Goal: Browse casually: Explore the website without a specific task or goal

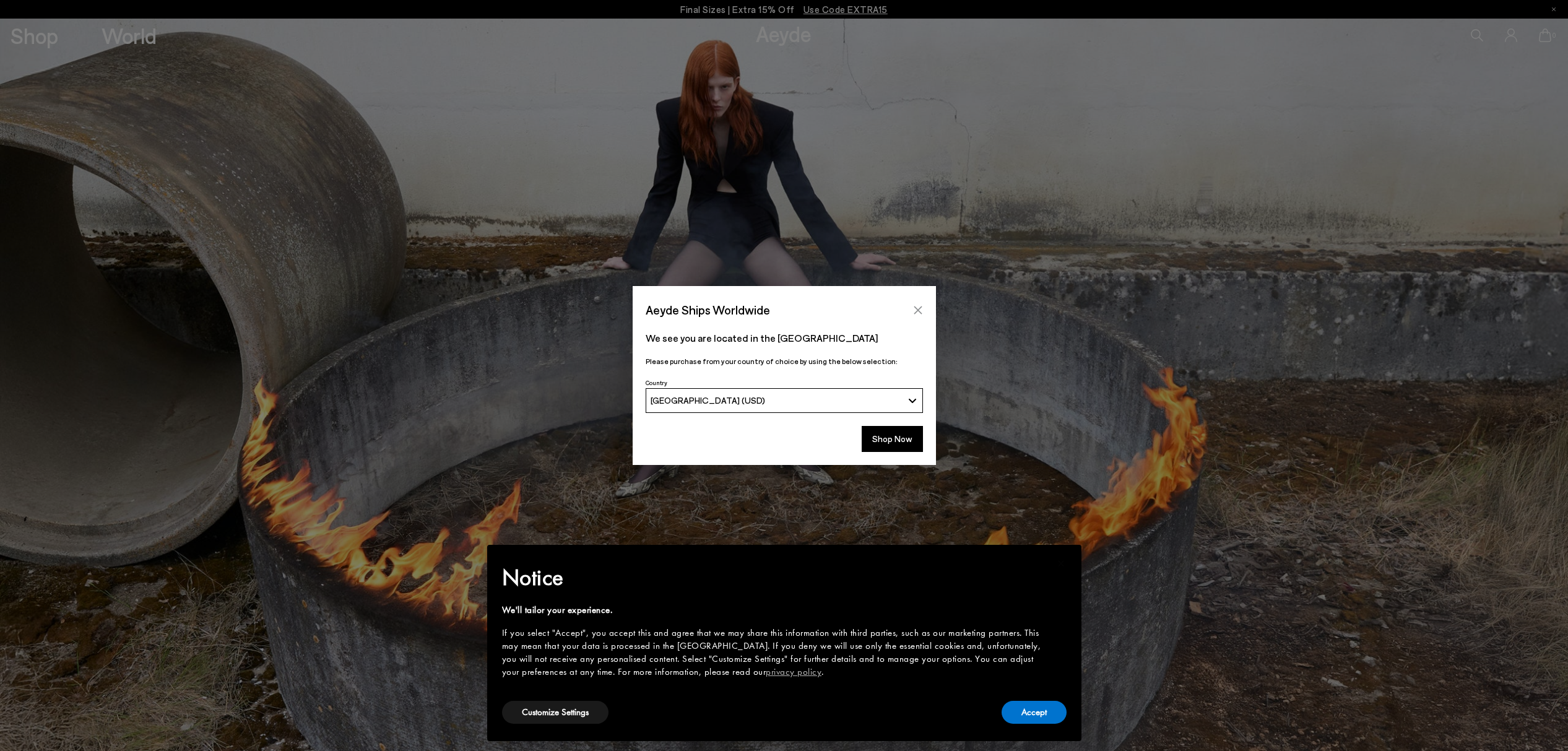
click at [921, 315] on button "Close" at bounding box center [918, 310] width 19 height 19
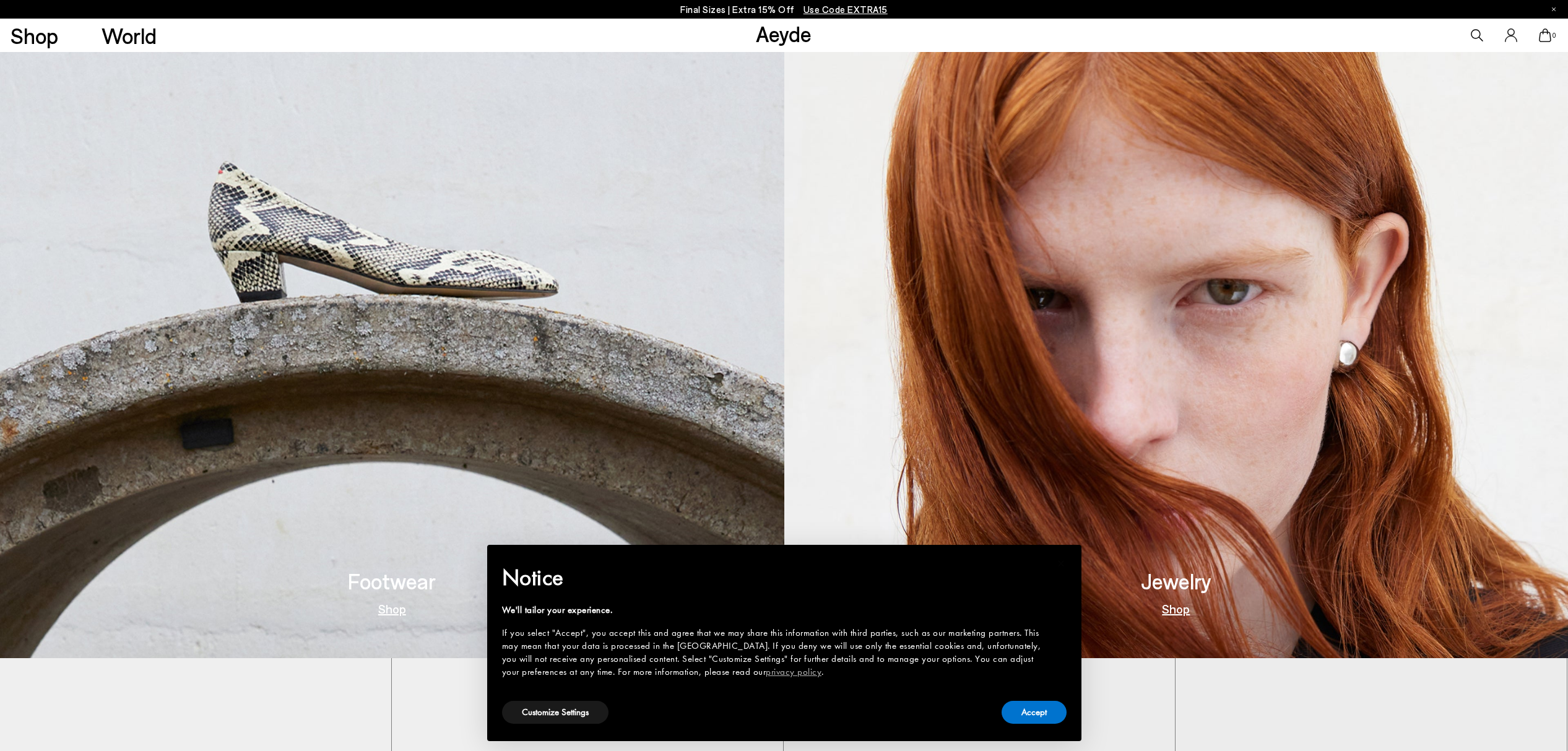
scroll to position [545, 0]
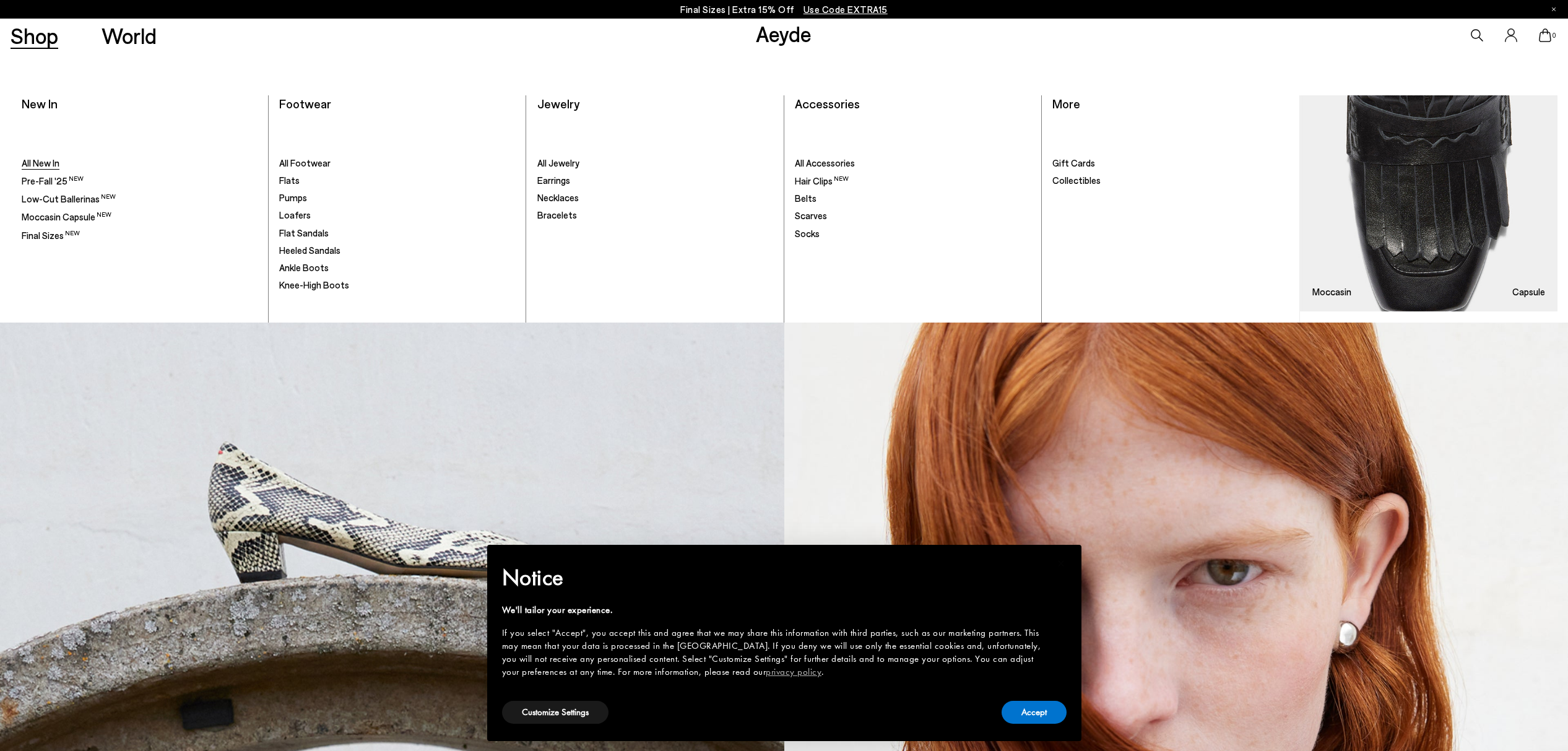
click at [48, 162] on span "All New In" at bounding box center [41, 163] width 38 height 11
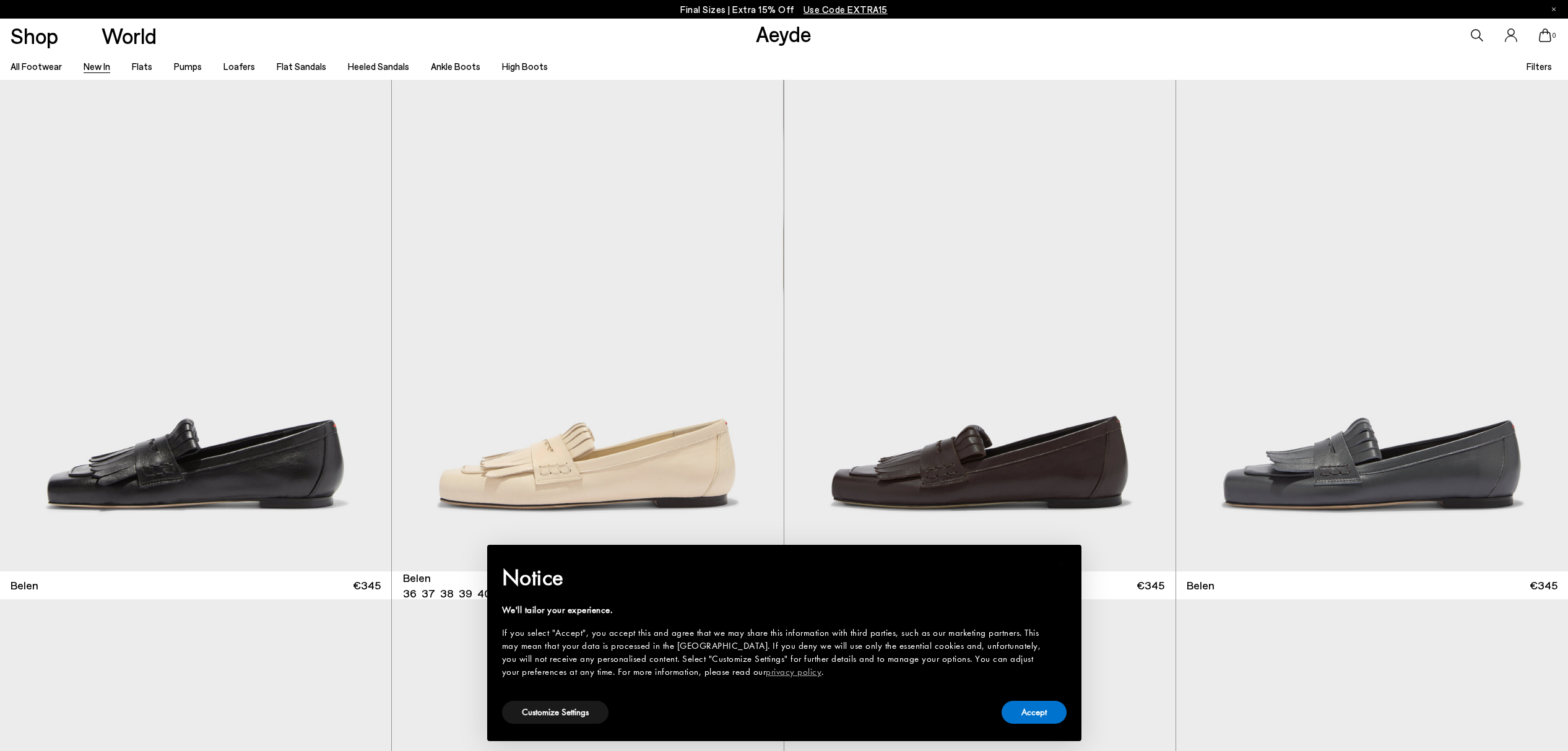
scroll to position [262, 0]
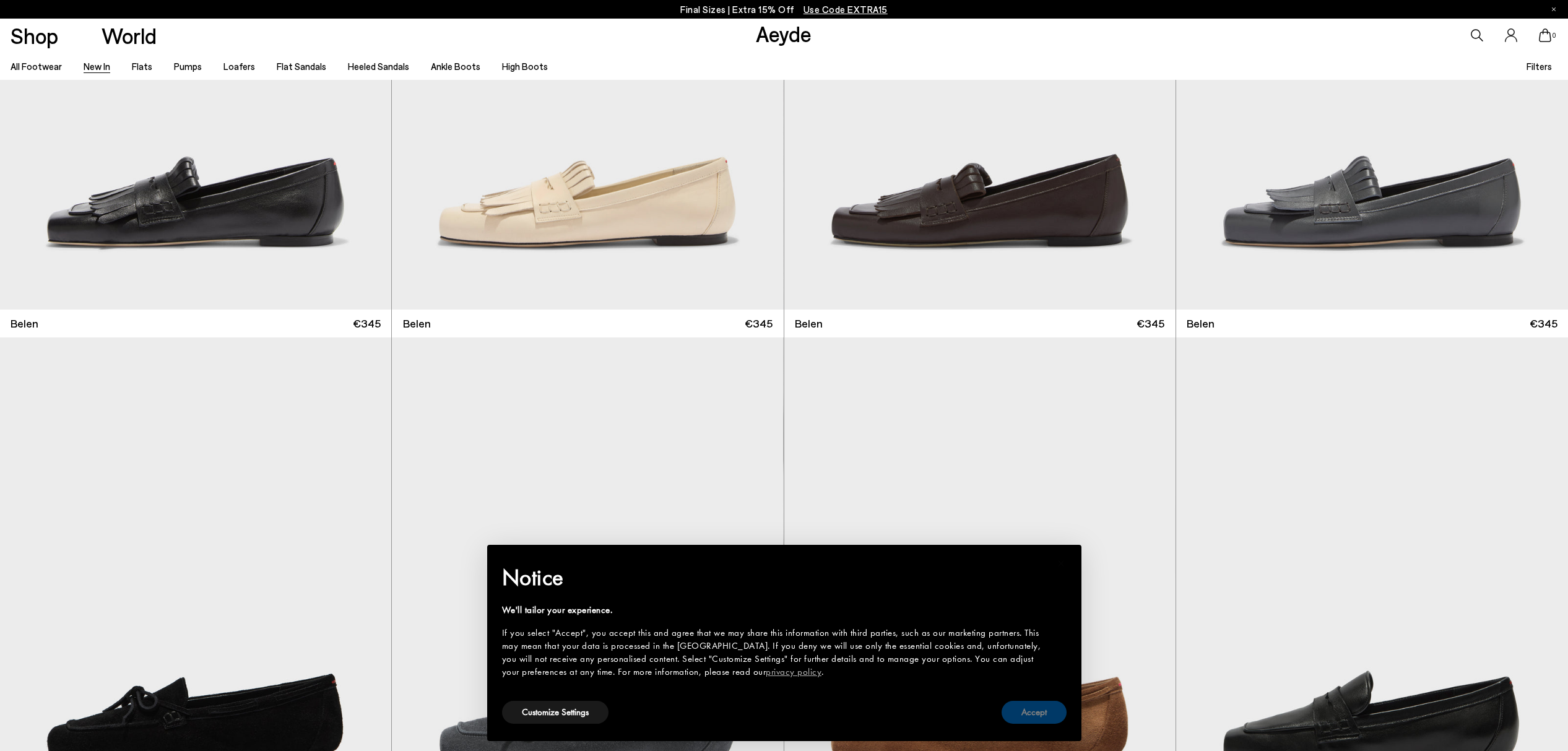
click at [1031, 711] on button "Accept" at bounding box center [1034, 712] width 65 height 23
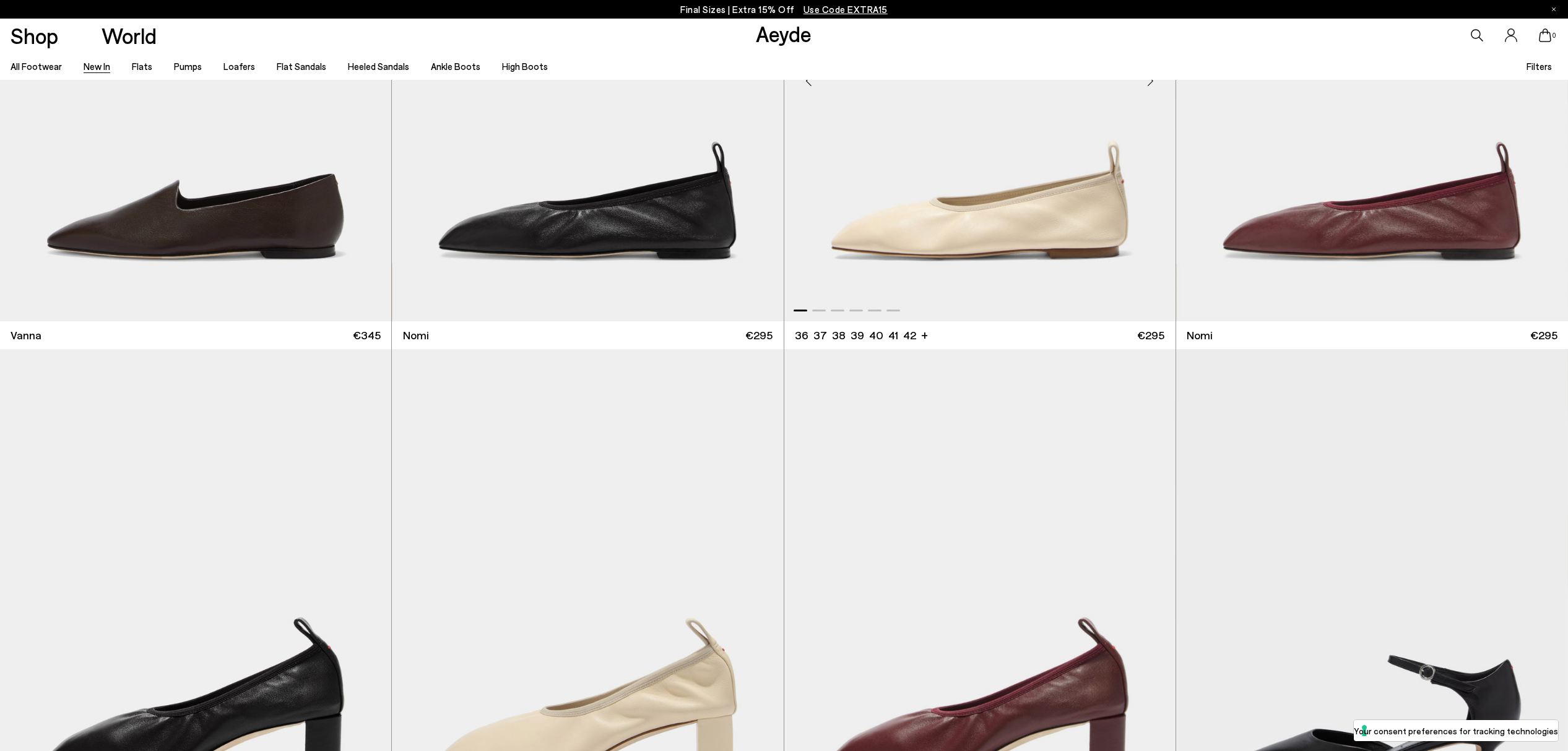
scroll to position [3565, 0]
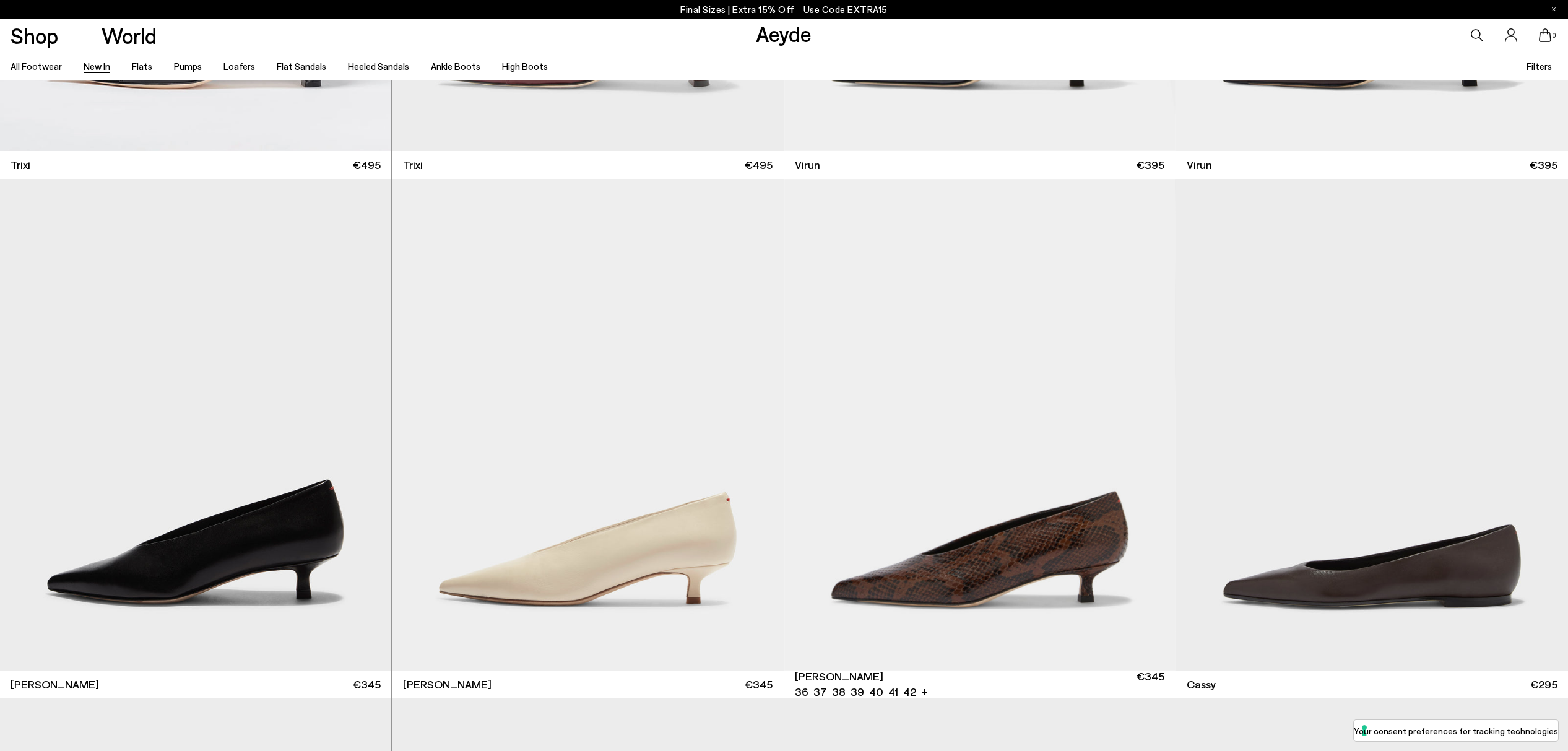
scroll to position [8264, 0]
